Goal: Task Accomplishment & Management: Use online tool/utility

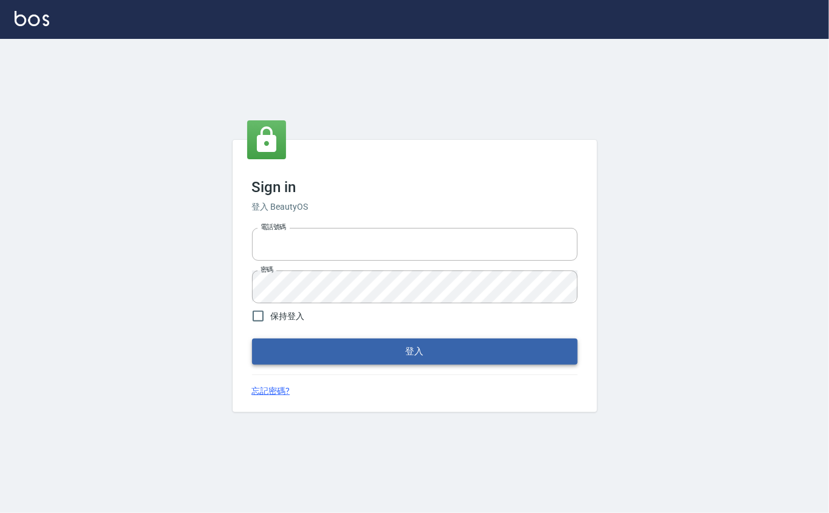
type input "0912271117"
click at [468, 354] on button "登入" at bounding box center [415, 351] width 326 height 26
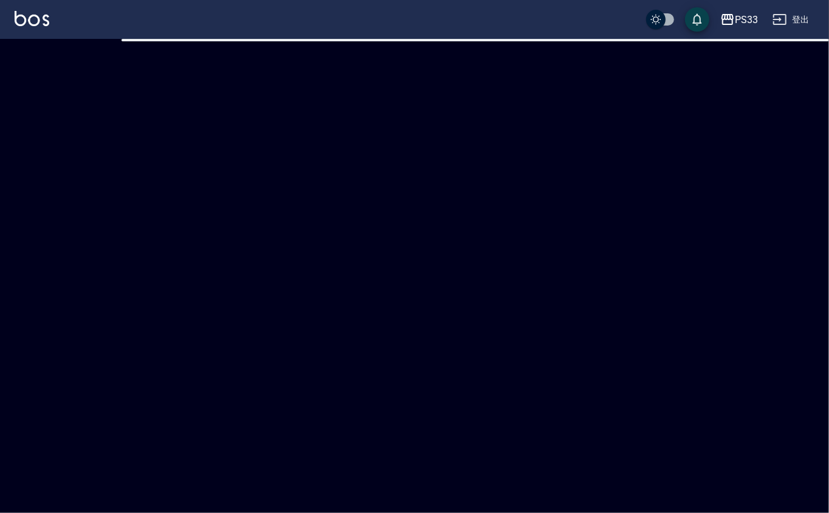
checkbox input "true"
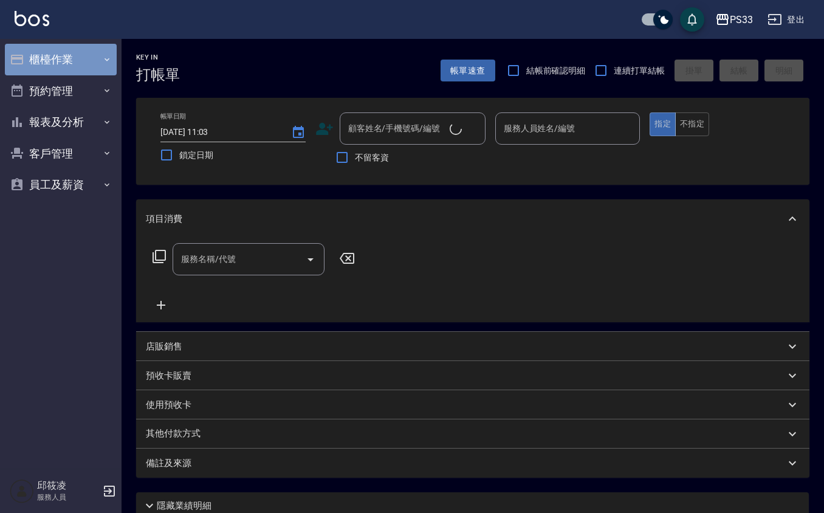
click at [57, 57] on button "櫃檯作業" at bounding box center [61, 60] width 112 height 32
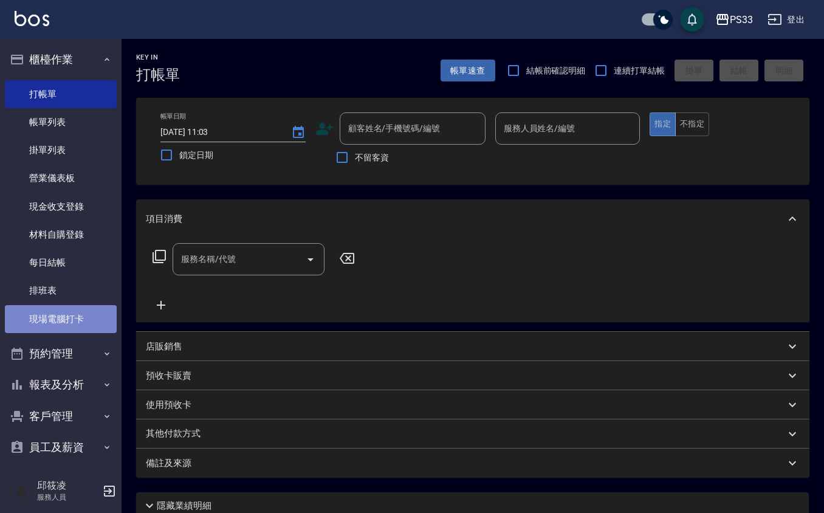
click at [66, 307] on link "現場電腦打卡" at bounding box center [61, 319] width 112 height 28
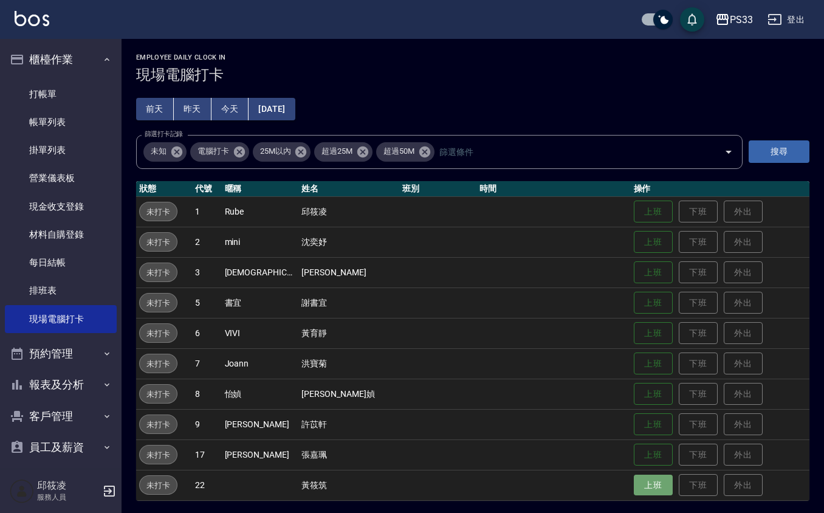
click at [637, 487] on button "上班" at bounding box center [653, 485] width 39 height 21
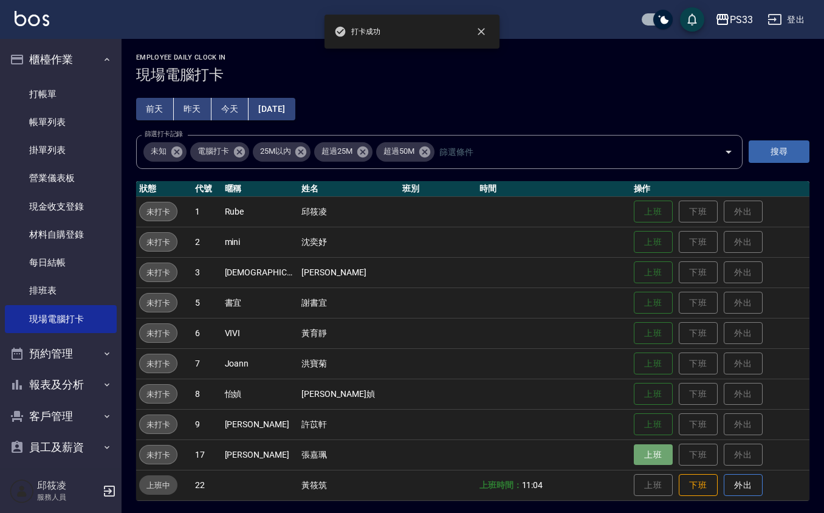
click at [634, 455] on button "上班" at bounding box center [653, 454] width 39 height 21
click at [638, 426] on button "上班" at bounding box center [653, 424] width 39 height 21
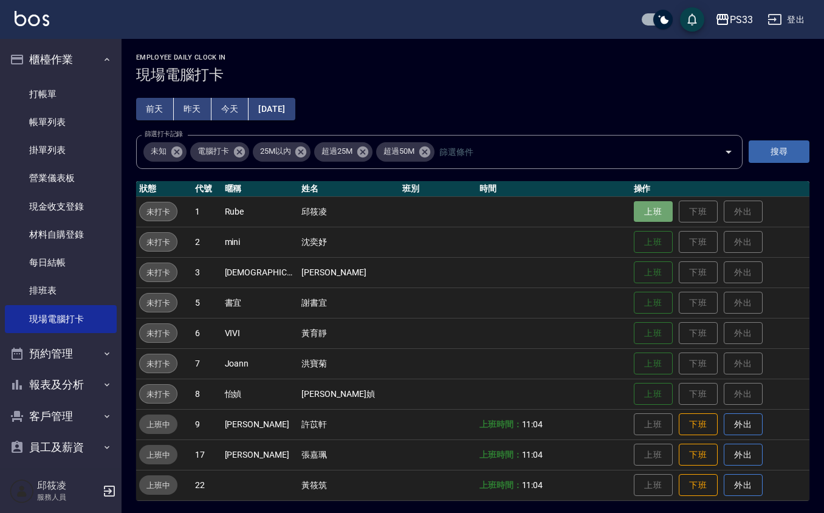
click at [634, 208] on button "上班" at bounding box center [653, 211] width 39 height 21
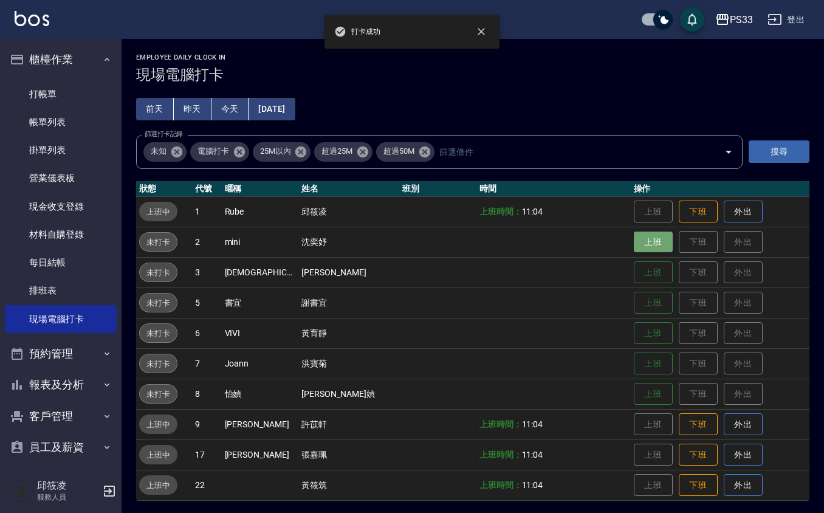
click at [634, 248] on button "上班" at bounding box center [653, 241] width 39 height 21
click at [634, 266] on button "上班" at bounding box center [653, 272] width 39 height 21
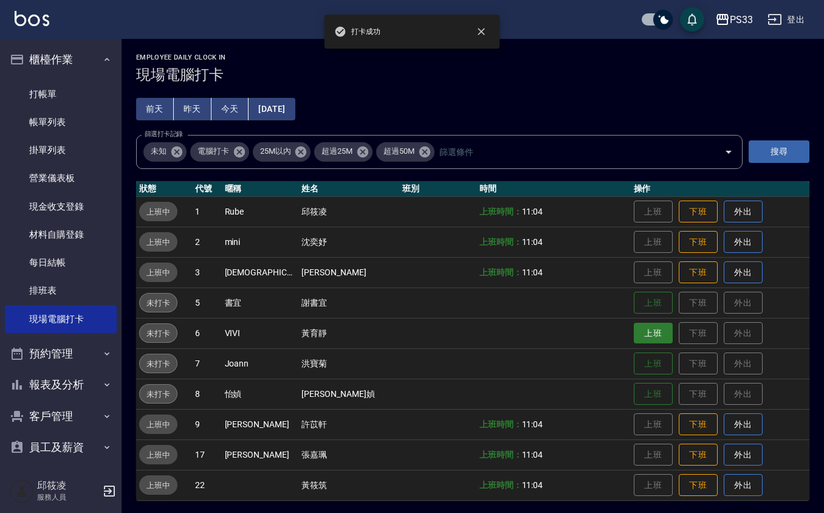
click at [637, 336] on button "上班" at bounding box center [653, 333] width 39 height 21
click at [640, 395] on button "上班" at bounding box center [653, 393] width 39 height 21
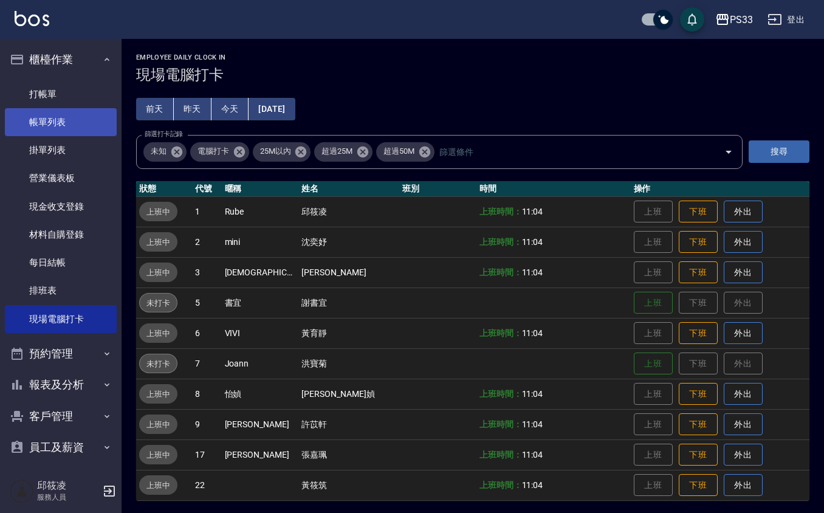
click at [38, 129] on link "帳單列表" at bounding box center [61, 122] width 112 height 28
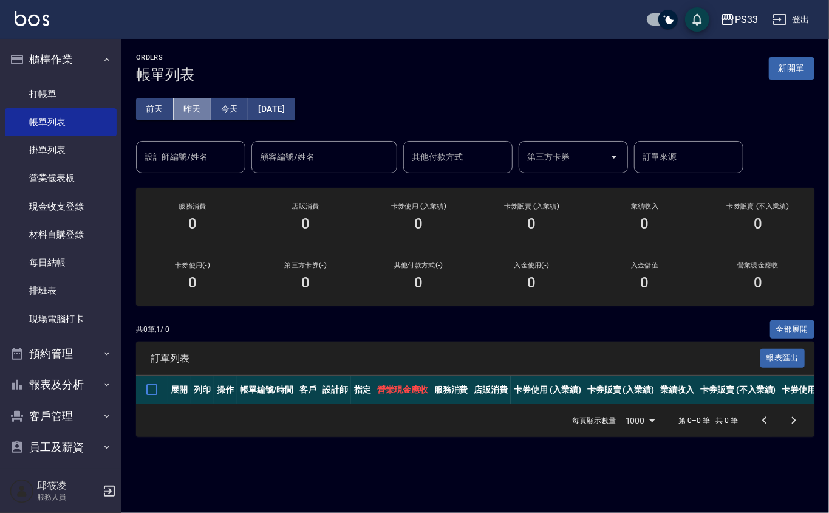
click at [178, 109] on button "昨天" at bounding box center [193, 109] width 38 height 22
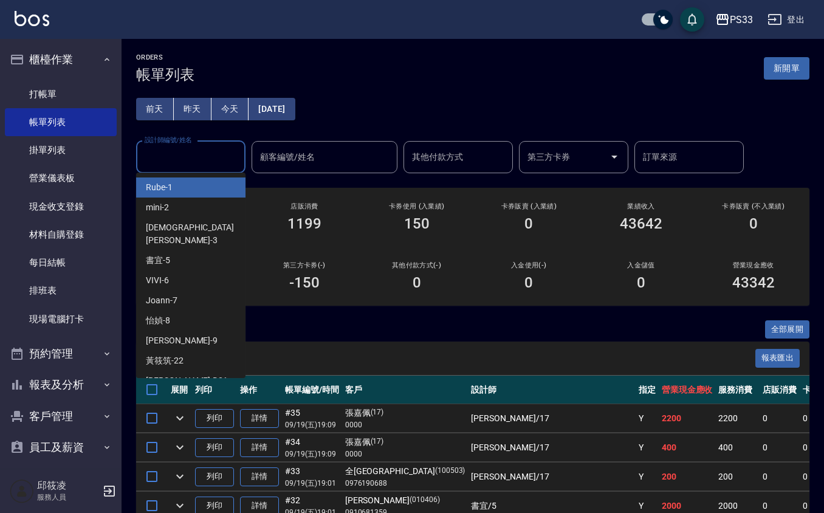
click at [173, 162] on input "設計師編號/姓名" at bounding box center [191, 156] width 98 height 21
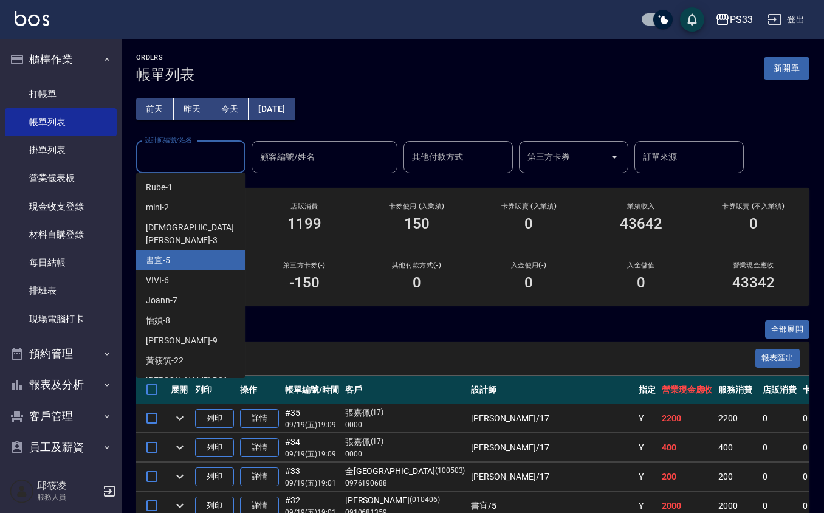
click at [185, 252] on div "書宜 -5" at bounding box center [190, 260] width 109 height 20
type input "書宜-5"
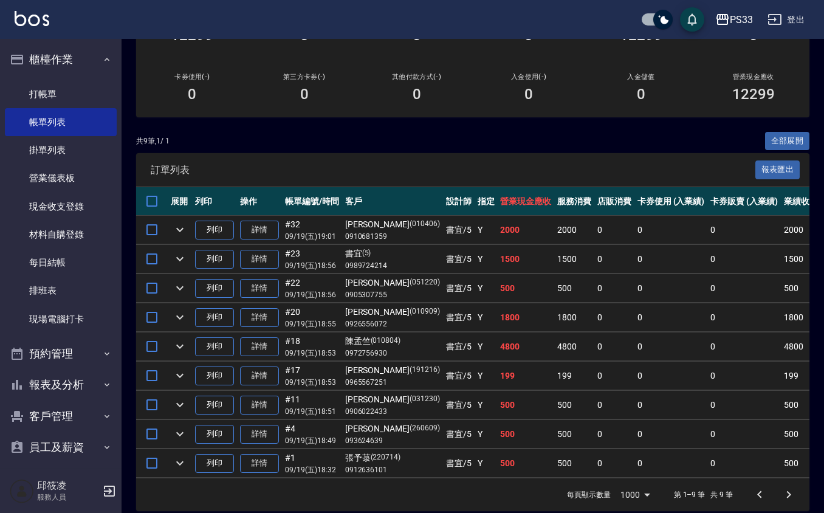
scroll to position [217, 0]
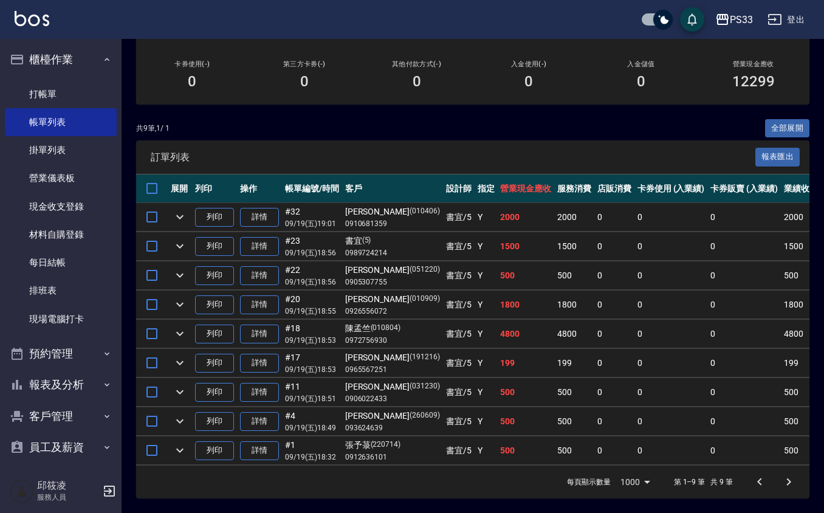
click at [660, 17] on input "checkbox" at bounding box center [663, 19] width 58 height 19
checkbox input "false"
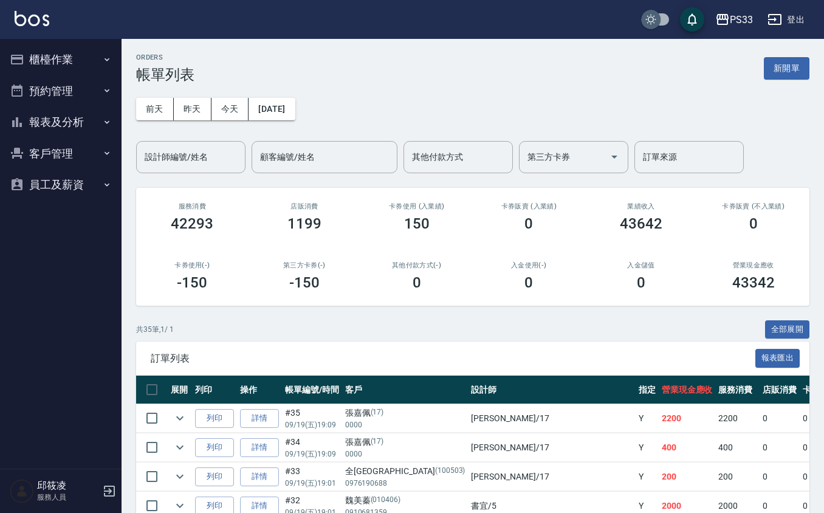
click at [659, 18] on input "checkbox" at bounding box center [651, 19] width 58 height 19
checkbox input "true"
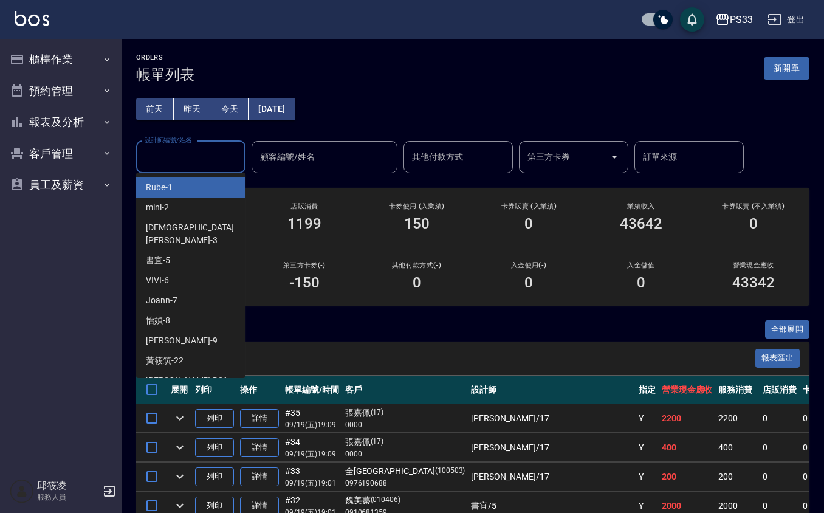
click at [190, 152] on input "設計師編號/姓名" at bounding box center [191, 156] width 98 height 21
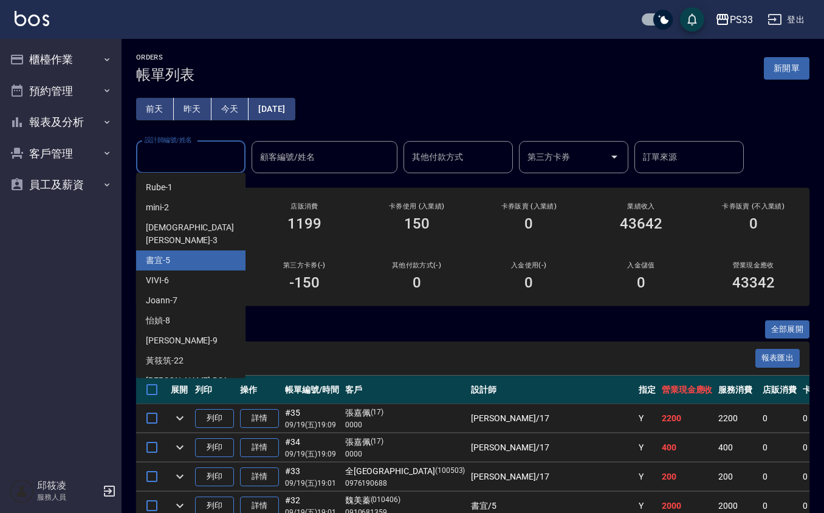
click at [202, 250] on div "書宜 -5" at bounding box center [190, 260] width 109 height 20
type input "書宜-5"
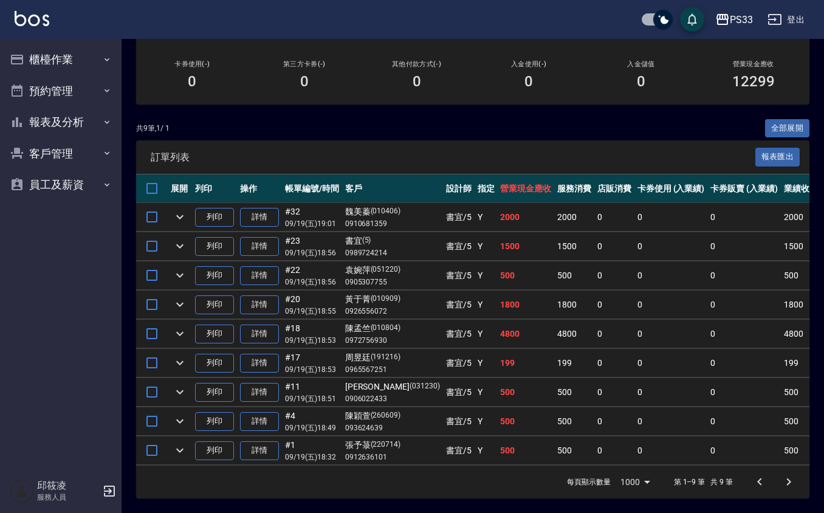
scroll to position [217, 0]
